Goal: Transaction & Acquisition: Purchase product/service

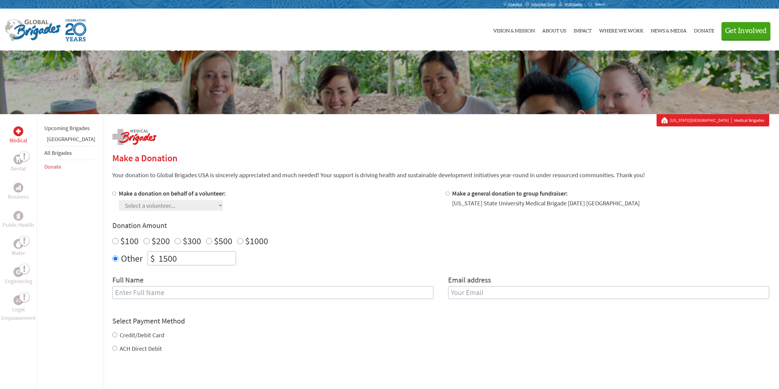
type input "1500"
click at [175, 294] on input "text" at bounding box center [272, 292] width 321 height 13
type input "[PERSON_NAME]"
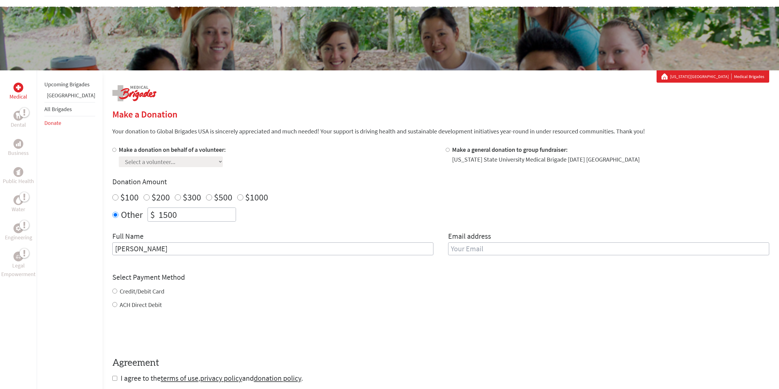
scroll to position [61, 0]
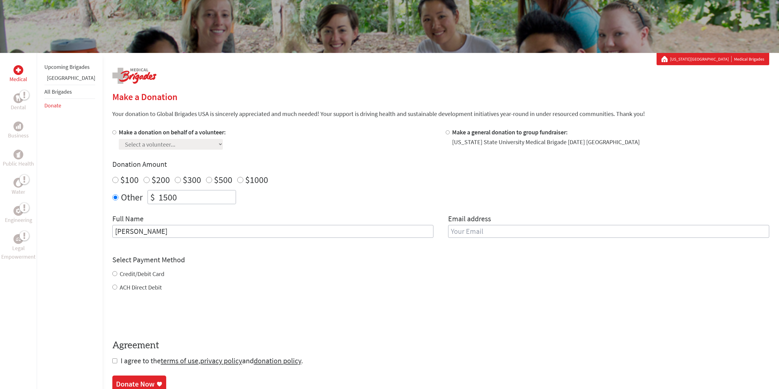
click at [485, 225] on input "email" at bounding box center [608, 231] width 321 height 13
type input "[EMAIL_ADDRESS][DOMAIN_NAME]"
click at [124, 136] on label "Make a donation on behalf of a volunteer:" at bounding box center [172, 132] width 107 height 8
click at [116, 134] on input "Make a donation on behalf of a volunteer:" at bounding box center [114, 132] width 4 height 4
radio input "true"
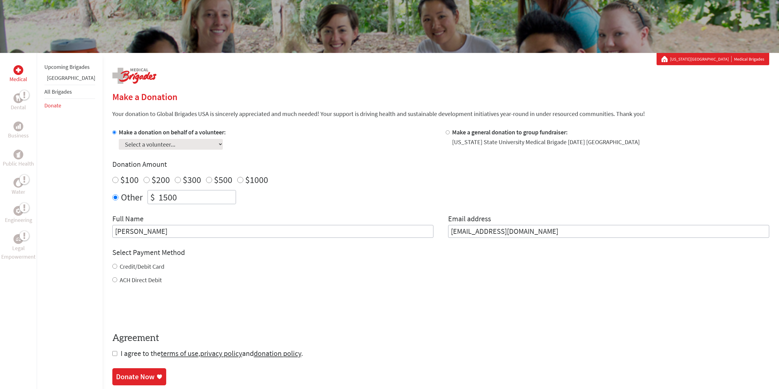
click at [133, 145] on select "Select a volunteer... [PERSON_NAME] [PERSON_NAME] [PERSON_NAME] [PERSON_NAME] […" at bounding box center [171, 144] width 104 height 11
select select "E52D1A23-5F36-11EF-BF8B-42010A8A0043"
click at [119, 139] on select "Select a volunteer... [PERSON_NAME] [PERSON_NAME] [PERSON_NAME] [PERSON_NAME] […" at bounding box center [171, 144] width 104 height 11
click at [368, 212] on div "Make a donation on behalf of a volunteer: Select a volunteer... [PERSON_NAME] […" at bounding box center [440, 183] width 657 height 110
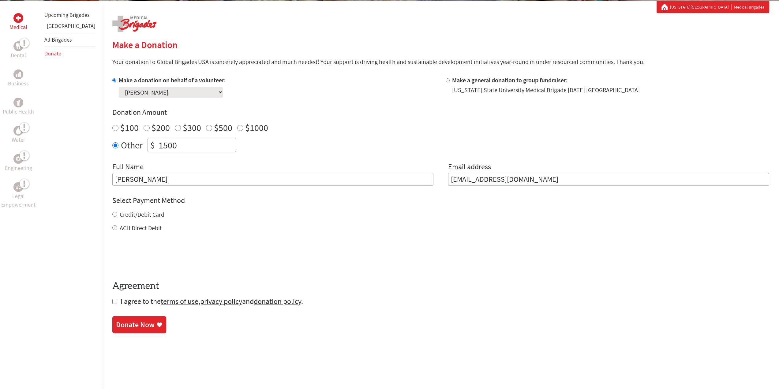
scroll to position [123, 0]
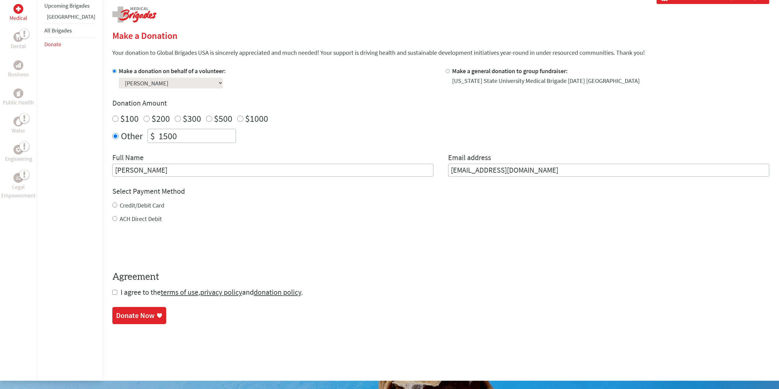
click at [112, 217] on input "ACH Direct Debit" at bounding box center [114, 218] width 5 height 5
radio input "true"
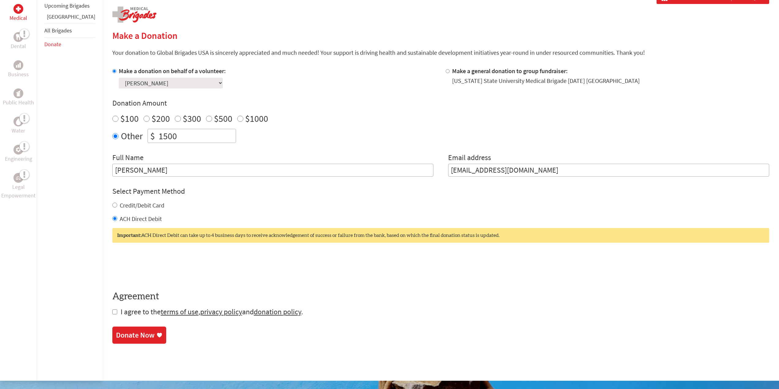
click at [112, 312] on form "Make a donation on behalf of a volunteer: Select a volunteer... [PERSON_NAME] […" at bounding box center [440, 192] width 657 height 250
click at [112, 311] on input "checkbox" at bounding box center [114, 312] width 5 height 5
checkbox input "true"
click at [127, 340] on div "Donate Now" at bounding box center [135, 336] width 39 height 10
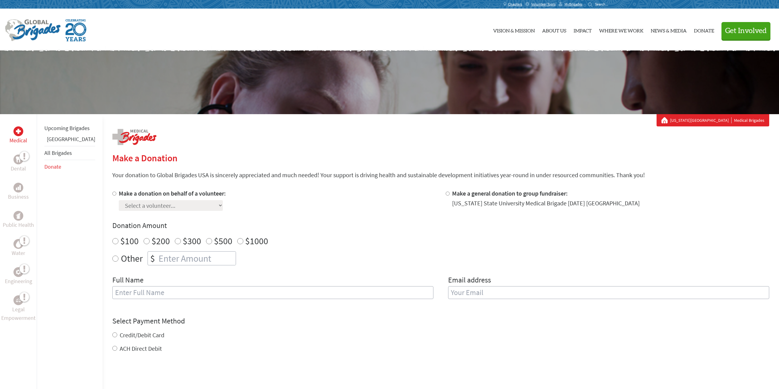
radio input "true"
click at [160, 261] on input "number" at bounding box center [196, 258] width 78 height 13
type input "1500"
click at [142, 291] on input "text" at bounding box center [272, 292] width 321 height 13
type input "[PERSON_NAME]"
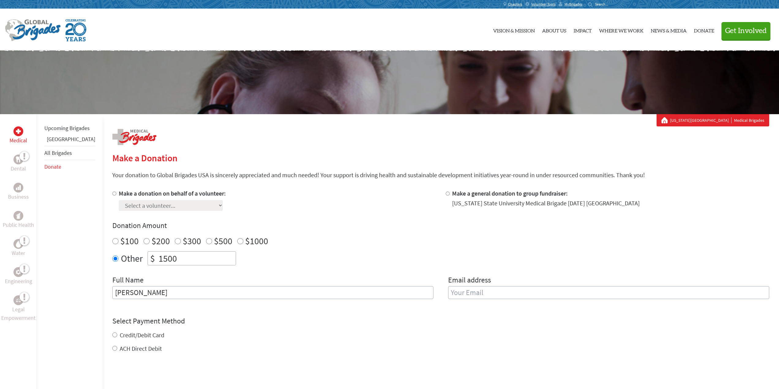
click at [540, 229] on h4 "Donation Amount" at bounding box center [440, 226] width 657 height 10
click at [119, 193] on label "Make a donation on behalf of a volunteer:" at bounding box center [172, 194] width 107 height 8
click at [112, 193] on input "Make a donation on behalf of a volunteer:" at bounding box center [114, 194] width 4 height 4
radio input "true"
click at [132, 206] on select "Select a volunteer... [PERSON_NAME] [PERSON_NAME] [PERSON_NAME] [PERSON_NAME] […" at bounding box center [171, 205] width 104 height 11
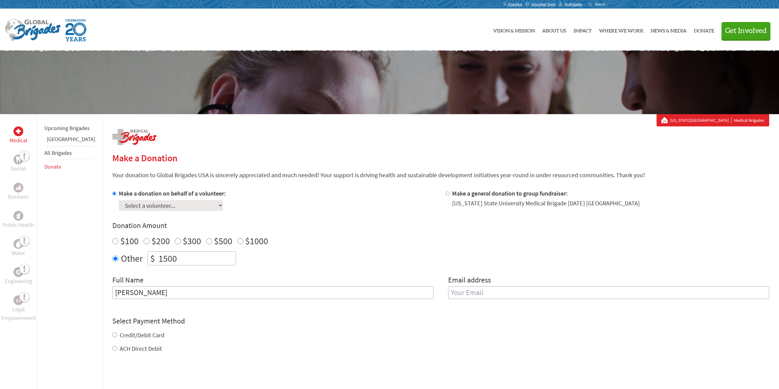
select select "3E1675ED-41C9-11F0-B8AC-42010A400003"
click at [119, 200] on select "Select a volunteer... [PERSON_NAME] [PERSON_NAME] [PERSON_NAME] [PERSON_NAME] […" at bounding box center [171, 205] width 104 height 11
click at [303, 211] on div "Make a donation on behalf of a volunteer: Select a volunteer... [PERSON_NAME] […" at bounding box center [440, 247] width 657 height 117
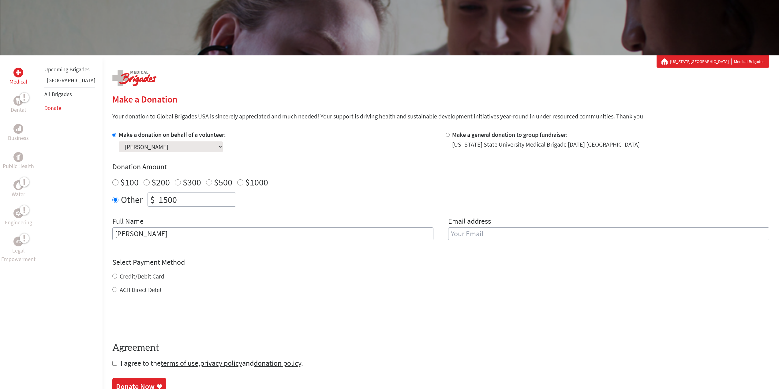
scroll to position [61, 0]
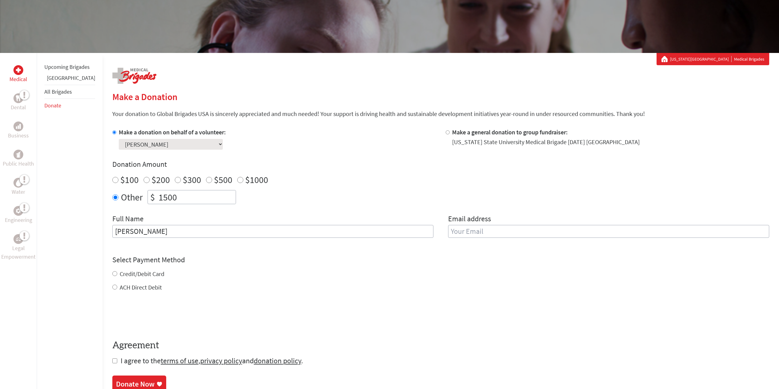
click at [127, 287] on label "ACH Direct Debit" at bounding box center [141, 288] width 42 height 8
click at [117, 287] on input "ACH Direct Debit" at bounding box center [114, 287] width 5 height 5
radio input "true"
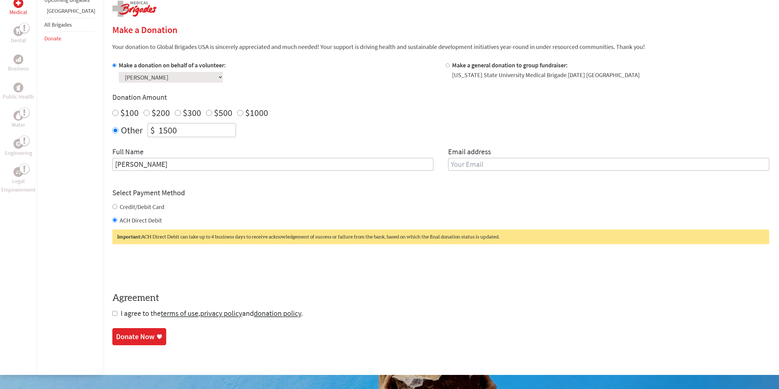
scroll to position [153, 0]
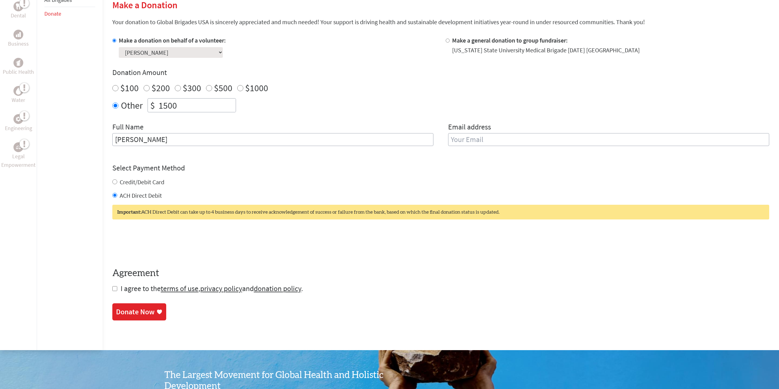
click at [464, 142] on input "email" at bounding box center [608, 139] width 321 height 13
type input "[EMAIL_ADDRESS][DOMAIN_NAME]"
click at [112, 290] on section "Make a Donation Your donation to Global Brigades USA is sincerely appreciated a…" at bounding box center [440, 159] width 657 height 321
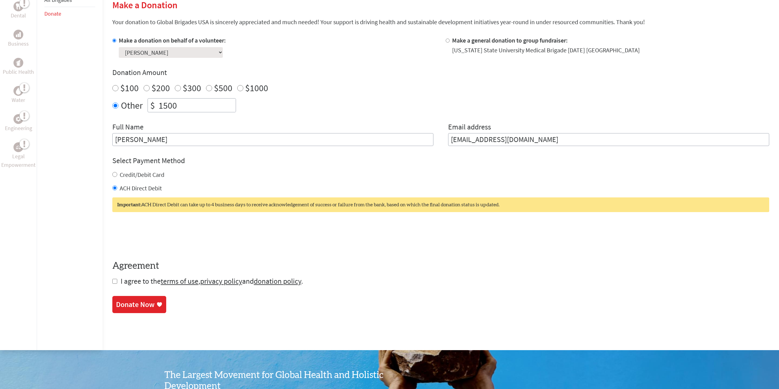
click at [112, 281] on input "checkbox" at bounding box center [114, 281] width 5 height 5
checkbox input "true"
click at [121, 303] on div "Donate Now" at bounding box center [135, 305] width 39 height 10
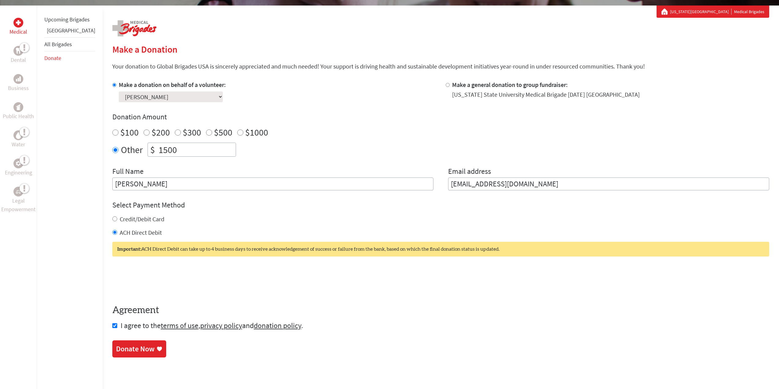
scroll to position [153, 0]
